Goal: Use online tool/utility: Use online tool/utility

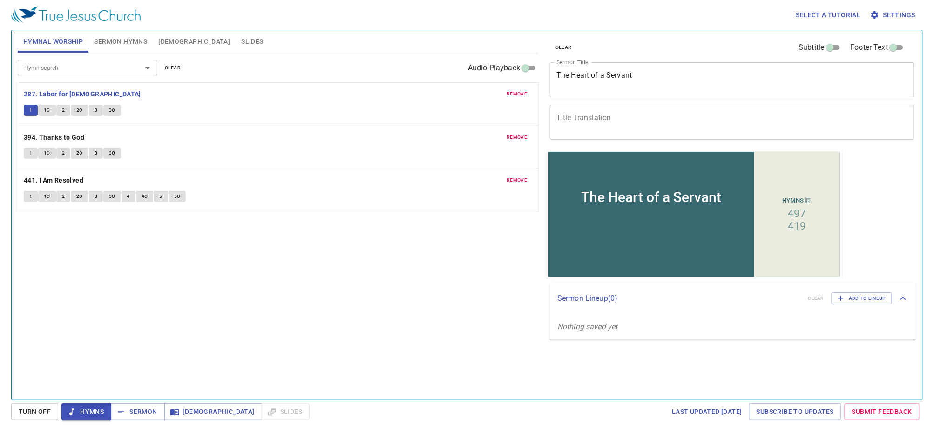
click at [43, 108] on button "1C" at bounding box center [47, 110] width 18 height 11
click at [47, 108] on span "1C" at bounding box center [47, 110] width 7 height 8
click at [47, 107] on span "1C" at bounding box center [47, 110] width 7 height 8
click at [129, 196] on button "4" at bounding box center [129, 196] width 14 height 11
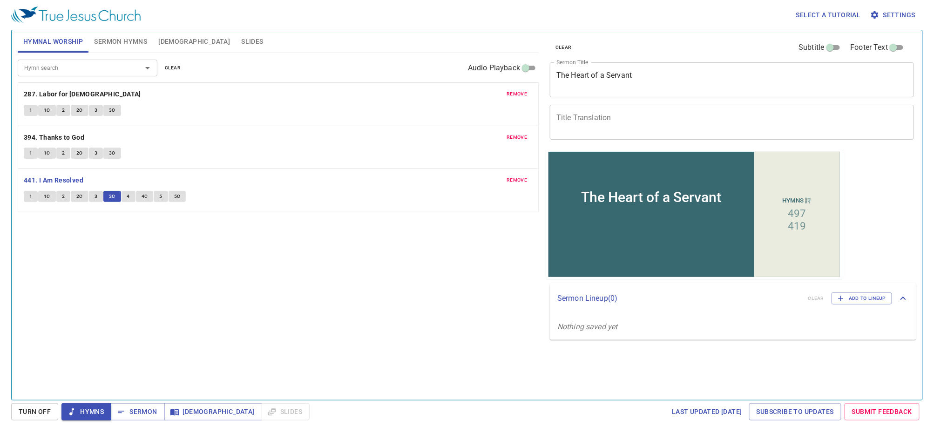
click at [129, 196] on button "4" at bounding box center [129, 196] width 14 height 11
click at [129, 195] on button "4" at bounding box center [129, 196] width 14 height 11
